Goal: Task Accomplishment & Management: Use online tool/utility

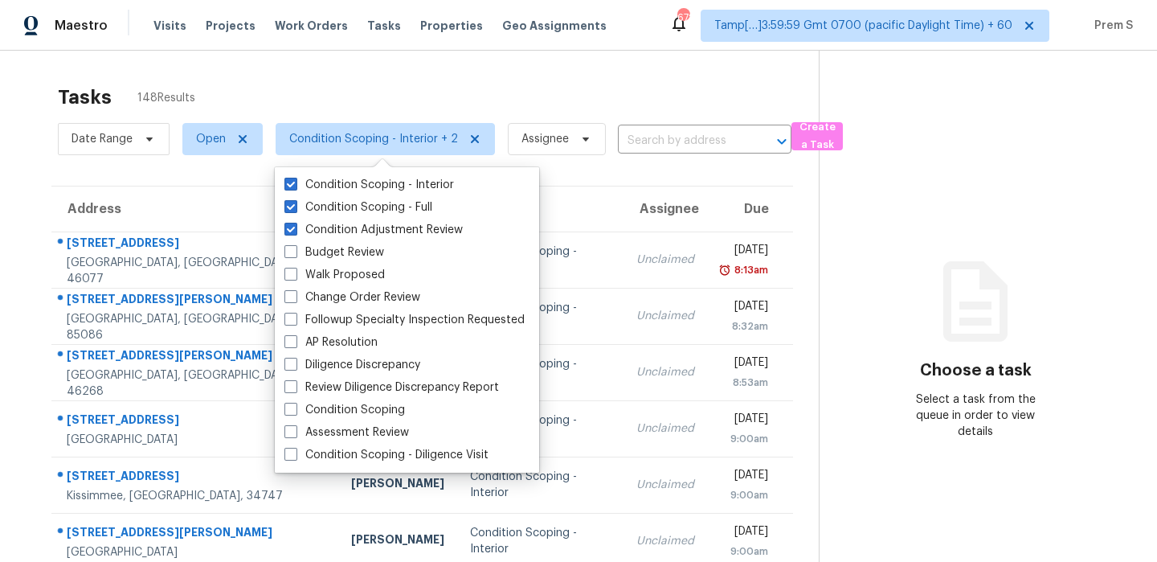
click at [632, 95] on div "Tasks 148 Results" at bounding box center [438, 97] width 761 height 42
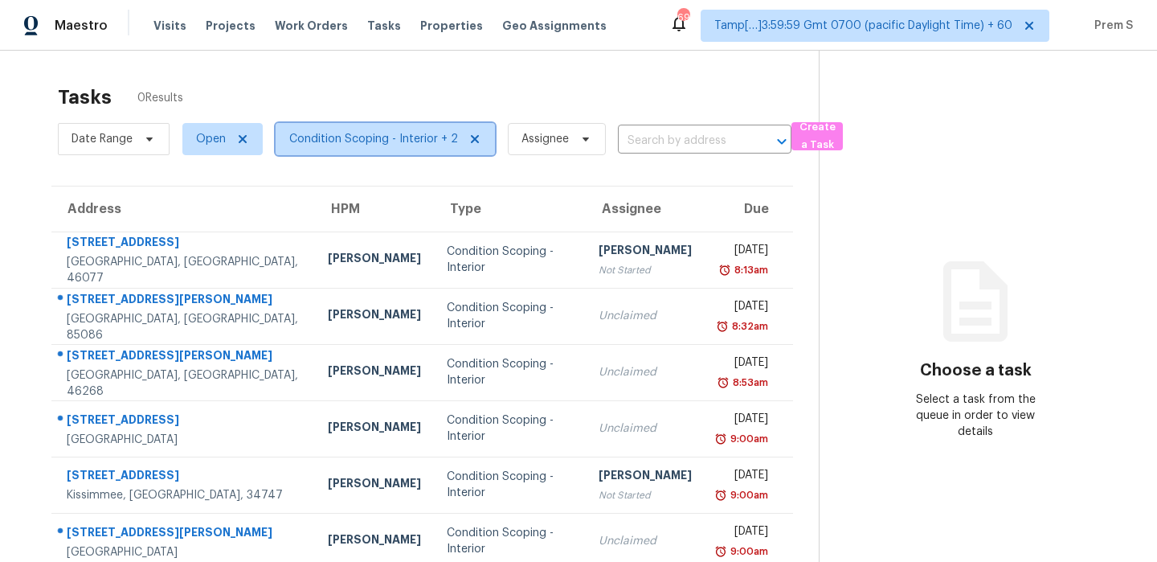
click at [417, 149] on span "Condition Scoping - Interior + 2" at bounding box center [385, 139] width 219 height 32
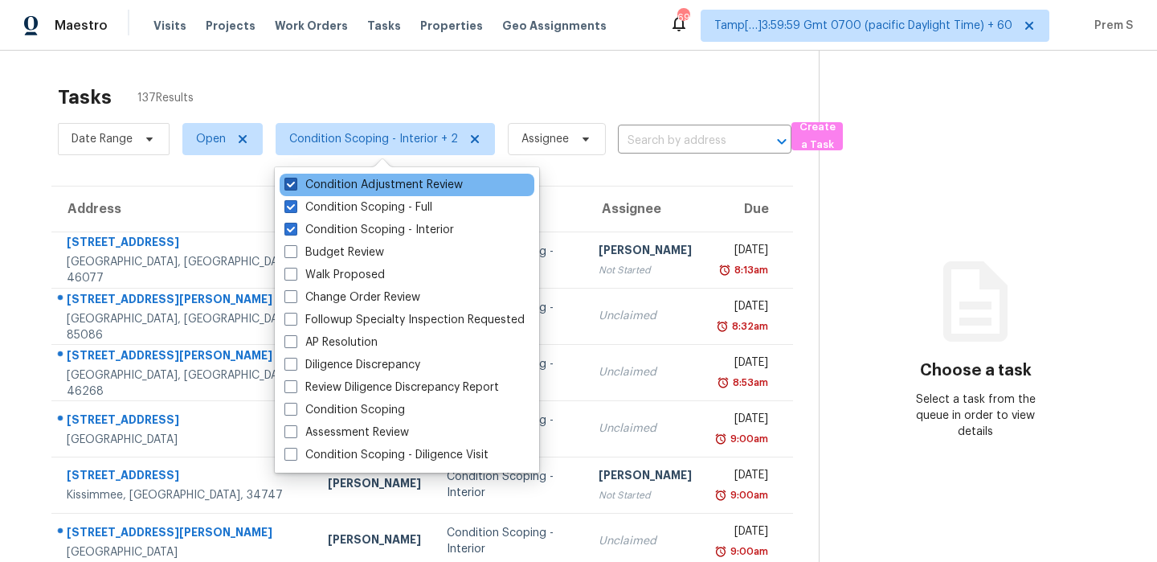
click at [382, 188] on label "Condition Adjustment Review" at bounding box center [373, 185] width 178 height 16
click at [295, 187] on input "Condition Adjustment Review" at bounding box center [289, 182] width 10 height 10
checkbox input "false"
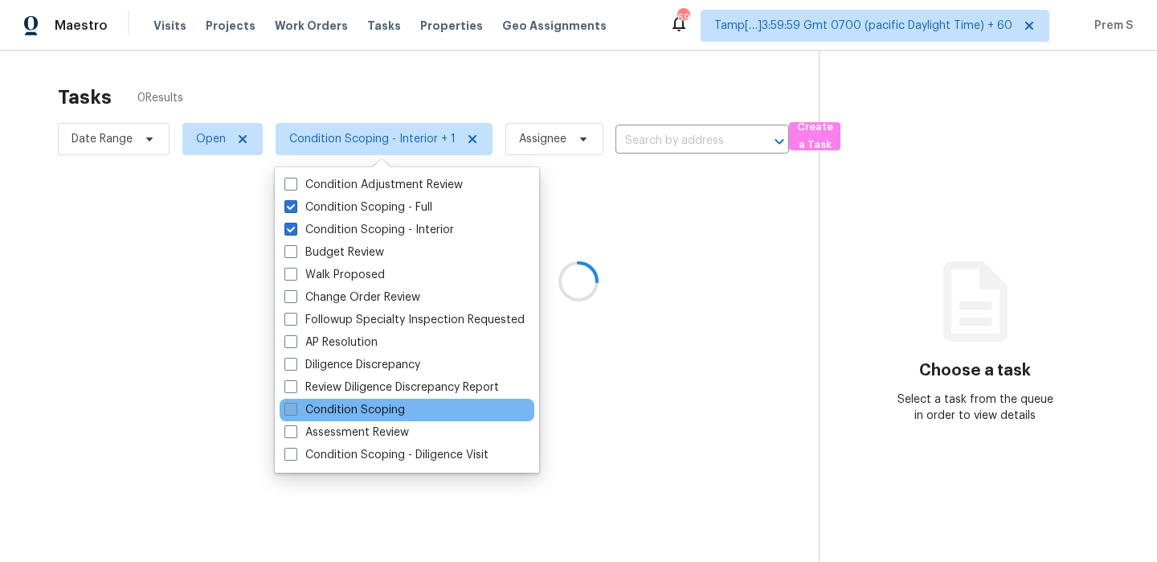
click at [382, 406] on label "Condition Scoping" at bounding box center [344, 410] width 120 height 16
click at [295, 406] on input "Condition Scoping" at bounding box center [289, 407] width 10 height 10
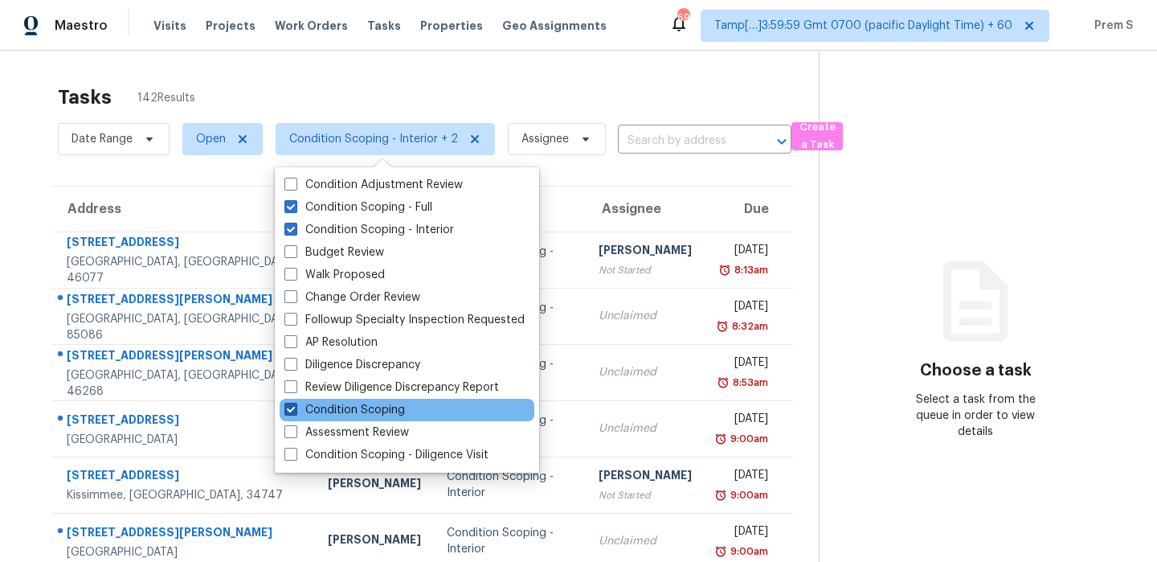
click at [357, 404] on label "Condition Scoping" at bounding box center [344, 410] width 120 height 16
click at [295, 404] on input "Condition Scoping" at bounding box center [289, 407] width 10 height 10
checkbox input "false"
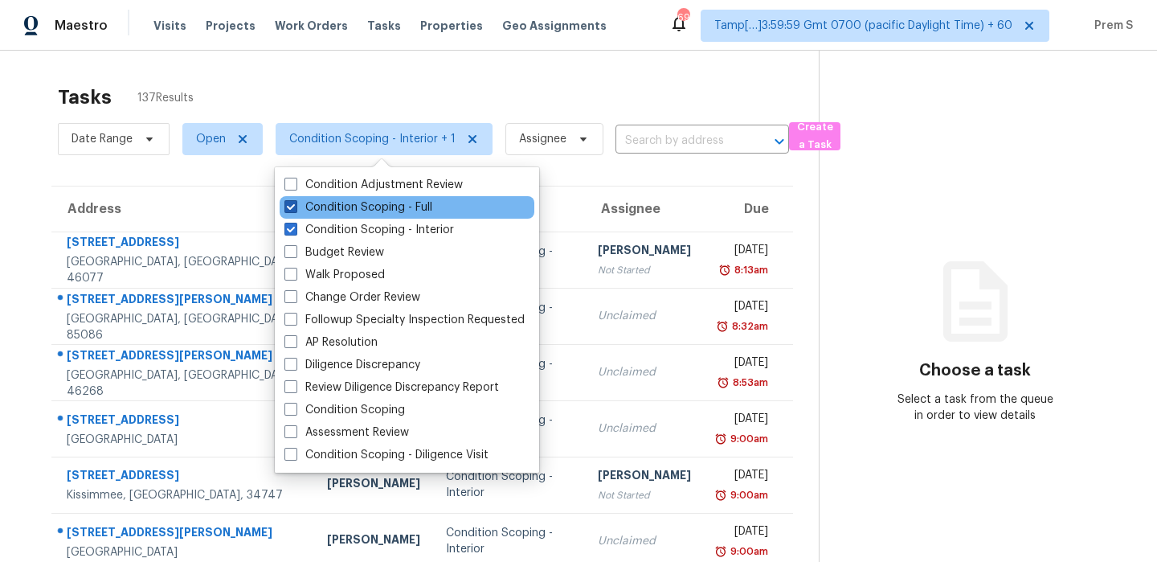
click at [390, 210] on label "Condition Scoping - Full" at bounding box center [358, 207] width 148 height 16
click at [295, 210] on input "Condition Scoping - Full" at bounding box center [289, 204] width 10 height 10
checkbox input "false"
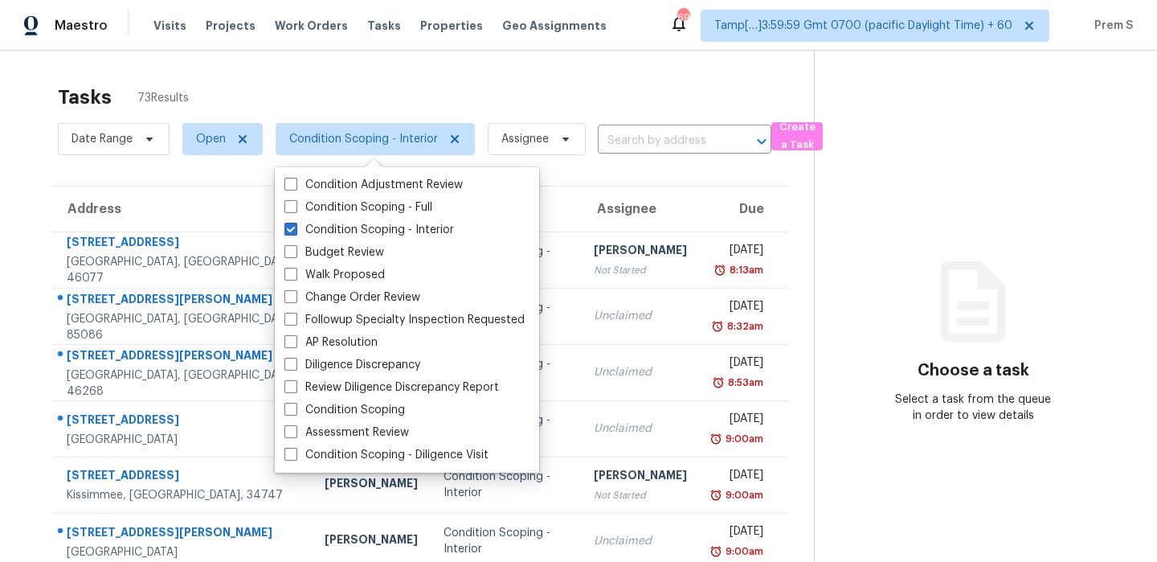
click at [541, 77] on div "Tasks 73 Results" at bounding box center [436, 97] width 756 height 42
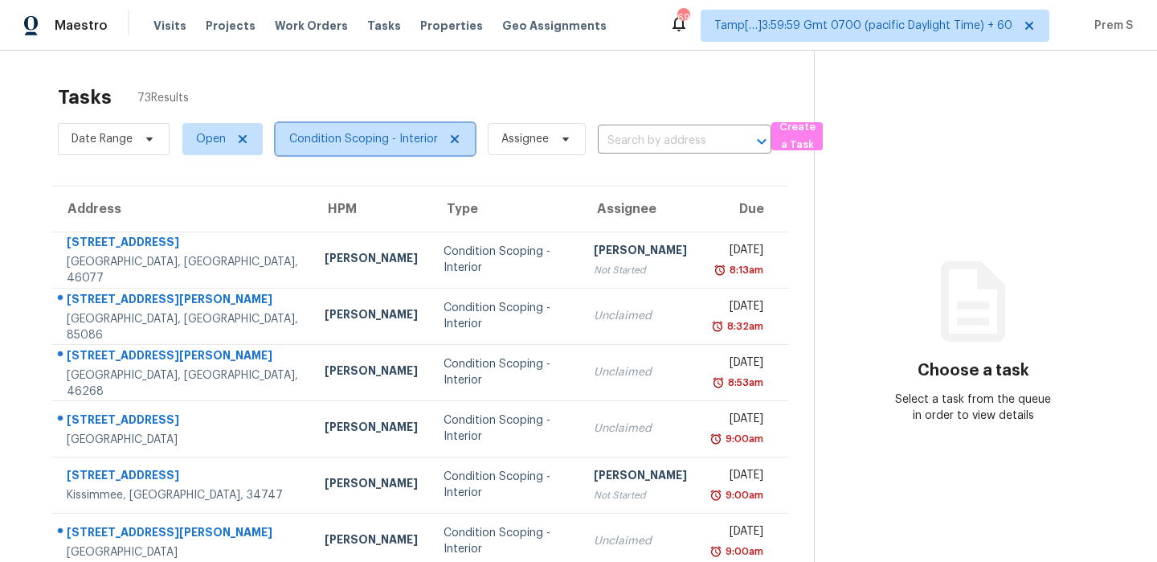
click at [387, 137] on span "Condition Scoping - Interior" at bounding box center [363, 139] width 149 height 16
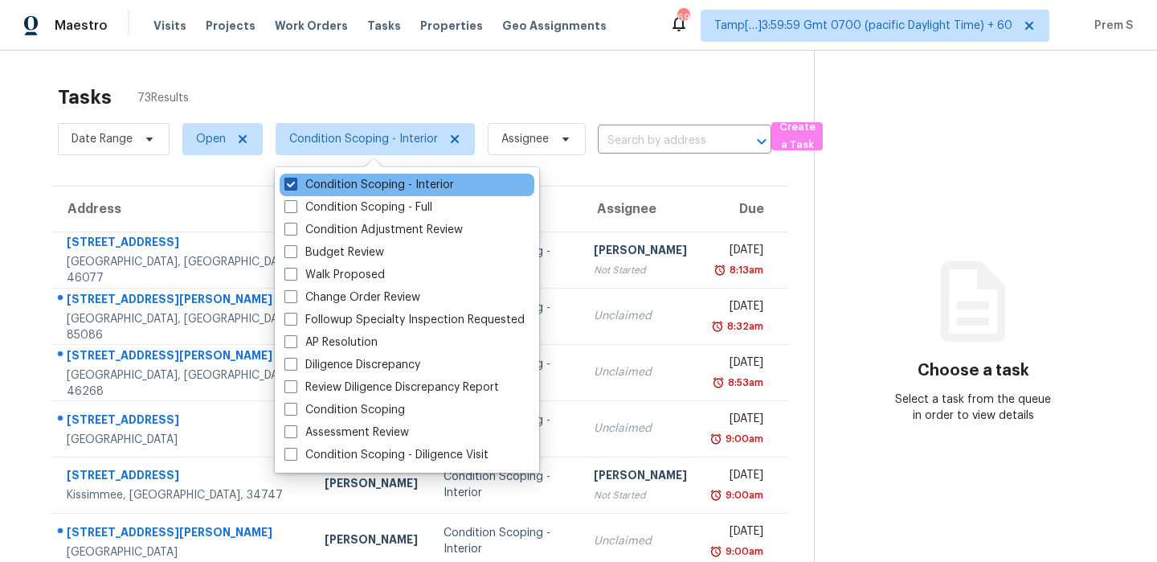
click at [349, 188] on label "Condition Scoping - Interior" at bounding box center [369, 185] width 170 height 16
click at [295, 187] on input "Condition Scoping - Interior" at bounding box center [289, 182] width 10 height 10
checkbox input "false"
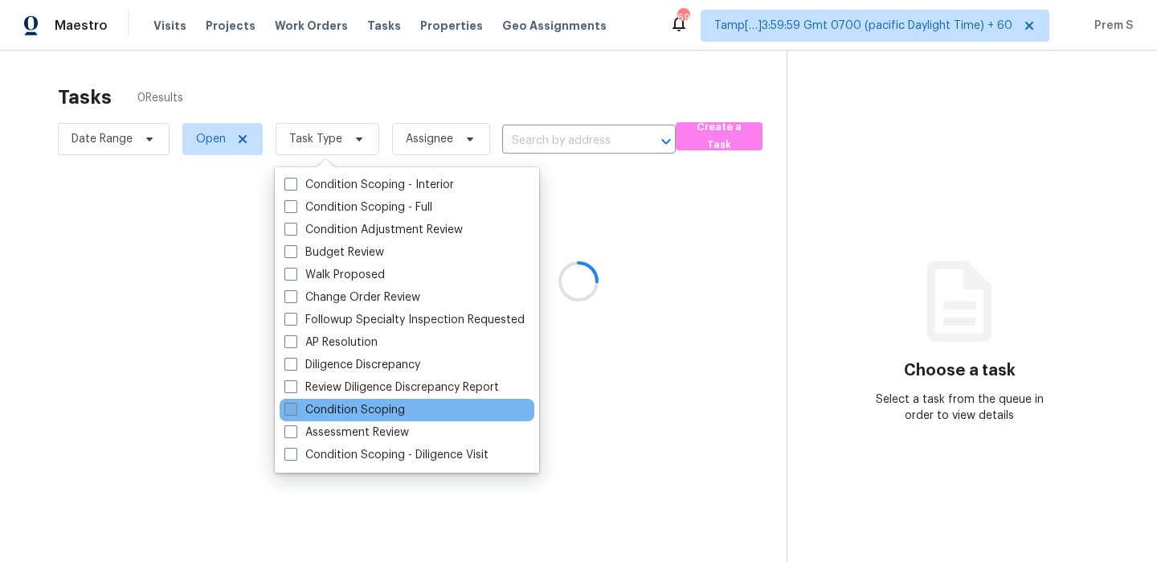
click at [354, 406] on label "Condition Scoping" at bounding box center [344, 410] width 120 height 16
click at [295, 406] on input "Condition Scoping" at bounding box center [289, 407] width 10 height 10
checkbox input "true"
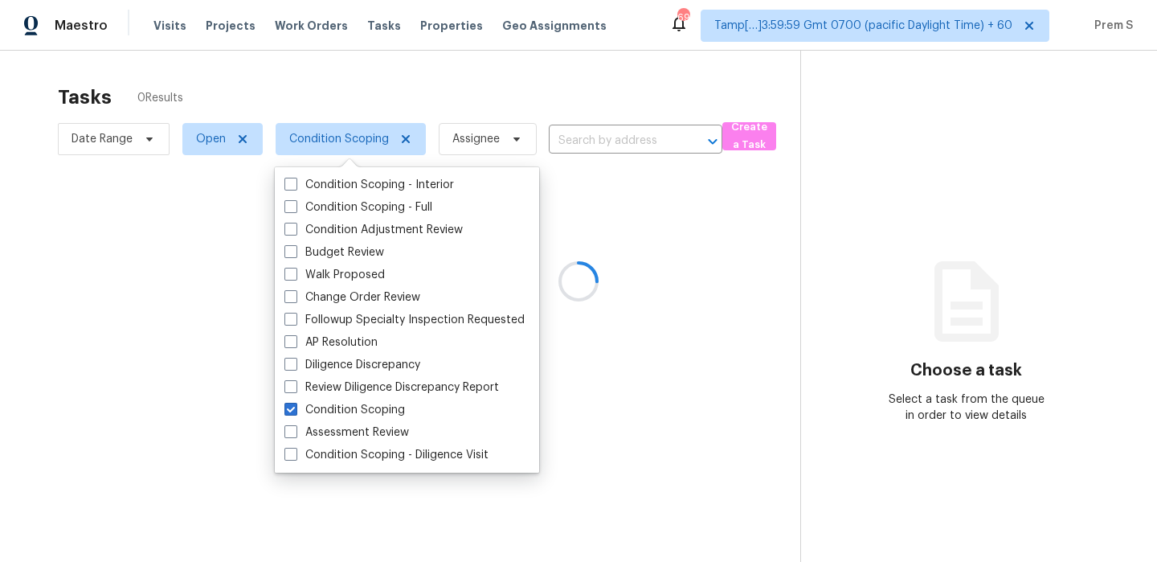
click at [589, 82] on div at bounding box center [578, 281] width 1157 height 562
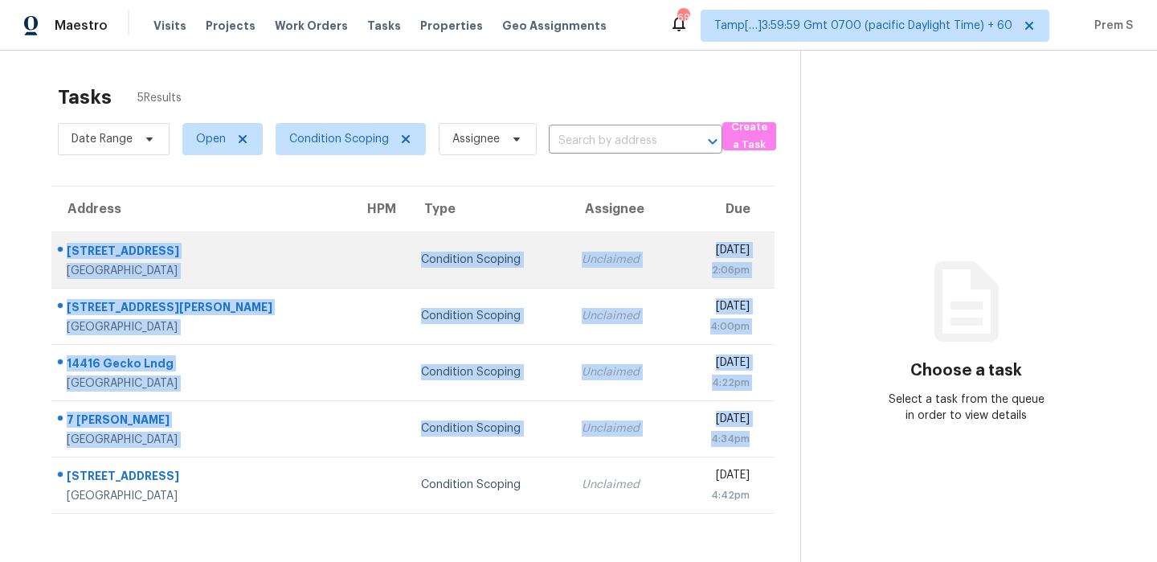
drag, startPoint x: 766, startPoint y: 448, endPoint x: 67, endPoint y: 248, distance: 727.0
click at [67, 248] on tbody "23351 SW 106th Pl Homestead, FL, 33032 Condition Scoping Unclaimed Tue, Oct 7th…" at bounding box center [412, 371] width 723 height 281
copy tbody "23351 SW 106th Pl Homestead, FL, 33032 Condition Scoping Unclaimed Tue, Oct 7th…"
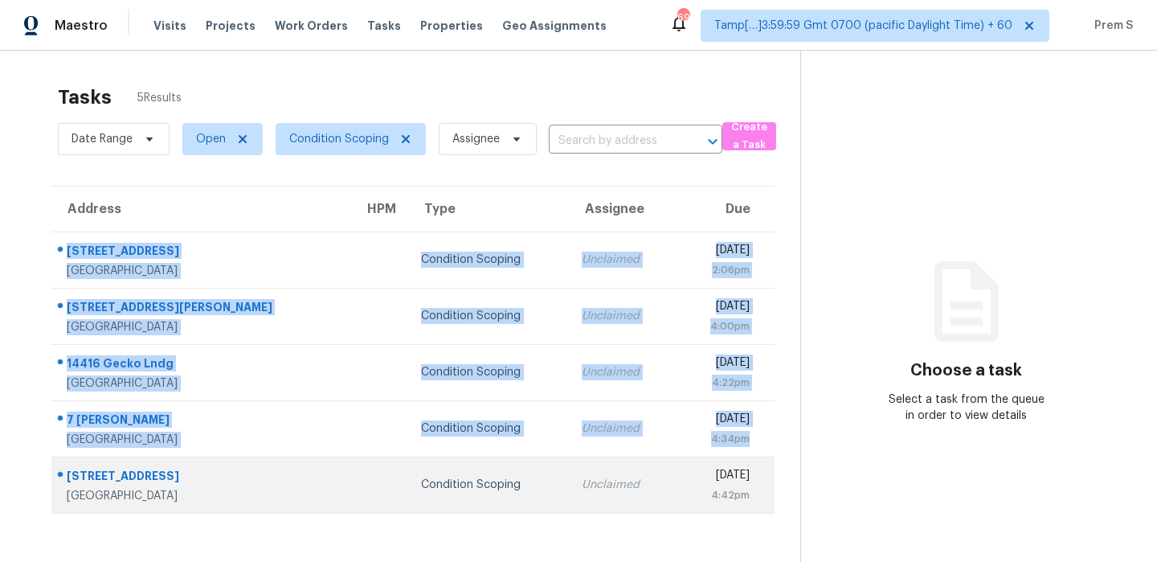
click at [772, 509] on td "Tue, Oct 7th 2025 4:42pm" at bounding box center [725, 484] width 99 height 56
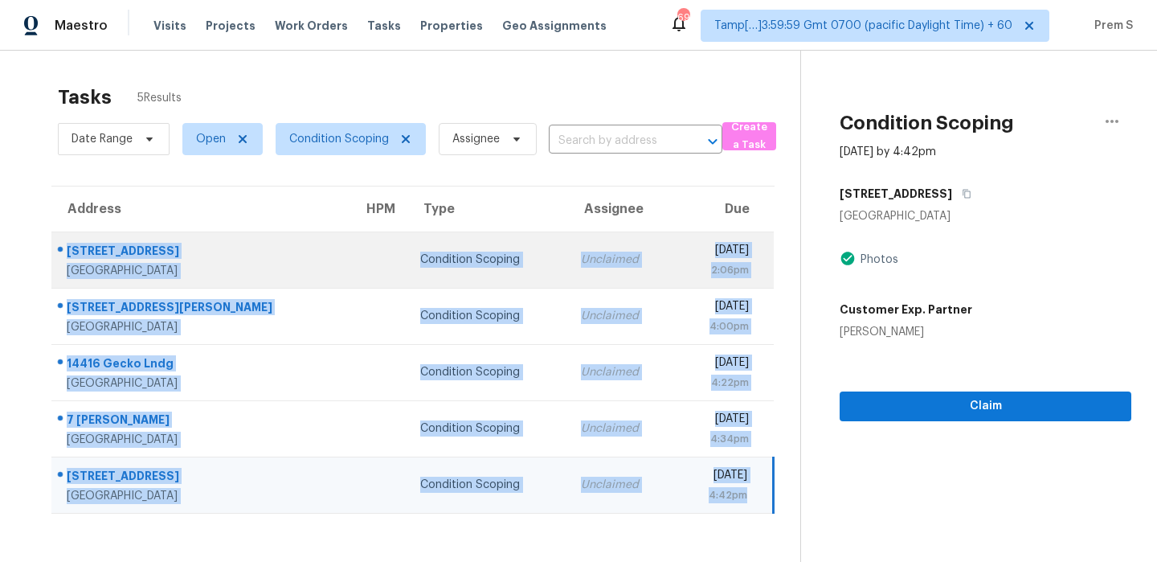
drag, startPoint x: 766, startPoint y: 504, endPoint x: 63, endPoint y: 243, distance: 750.3
click at [63, 243] on tbody "23351 SW 106th Pl Homestead, FL, 33032 Condition Scoping Unclaimed Tue, Oct 7th…" at bounding box center [412, 371] width 722 height 281
copy tbody "23351 SW 106th Pl Homestead, FL, 33032 Condition Scoping Unclaimed Tue, Oct 7th…"
